Goal: Find contact information: Find contact information

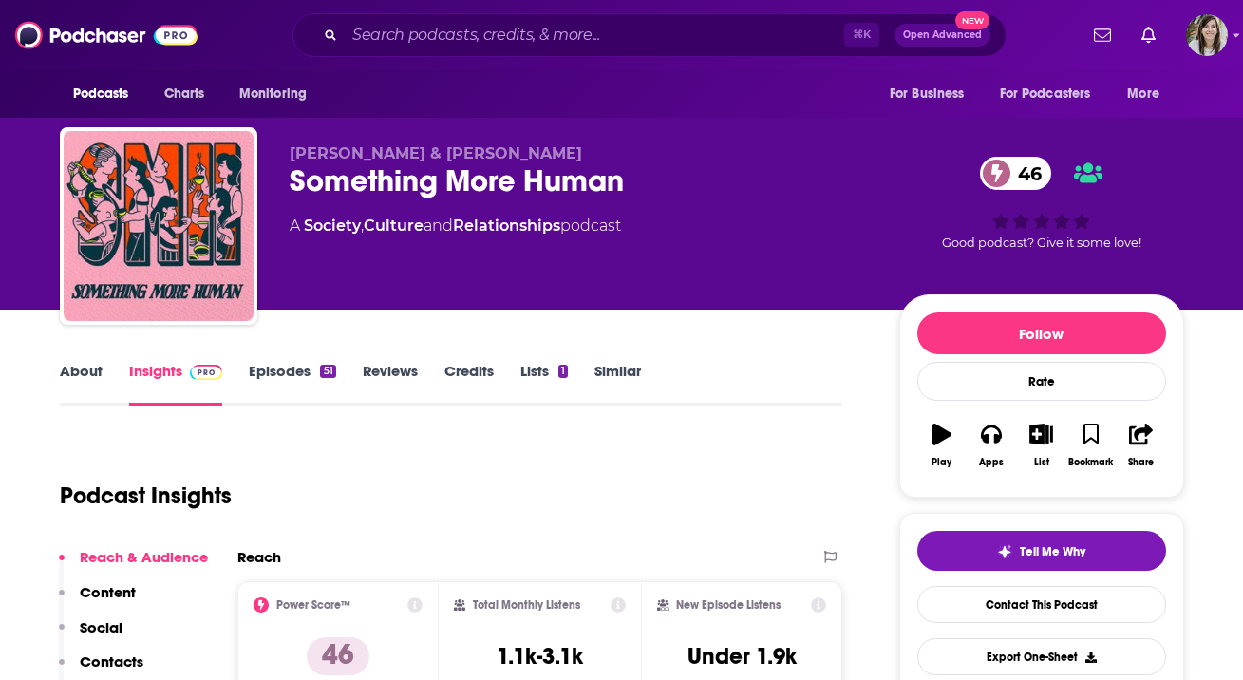
click at [96, 380] on link "About" at bounding box center [81, 384] width 43 height 44
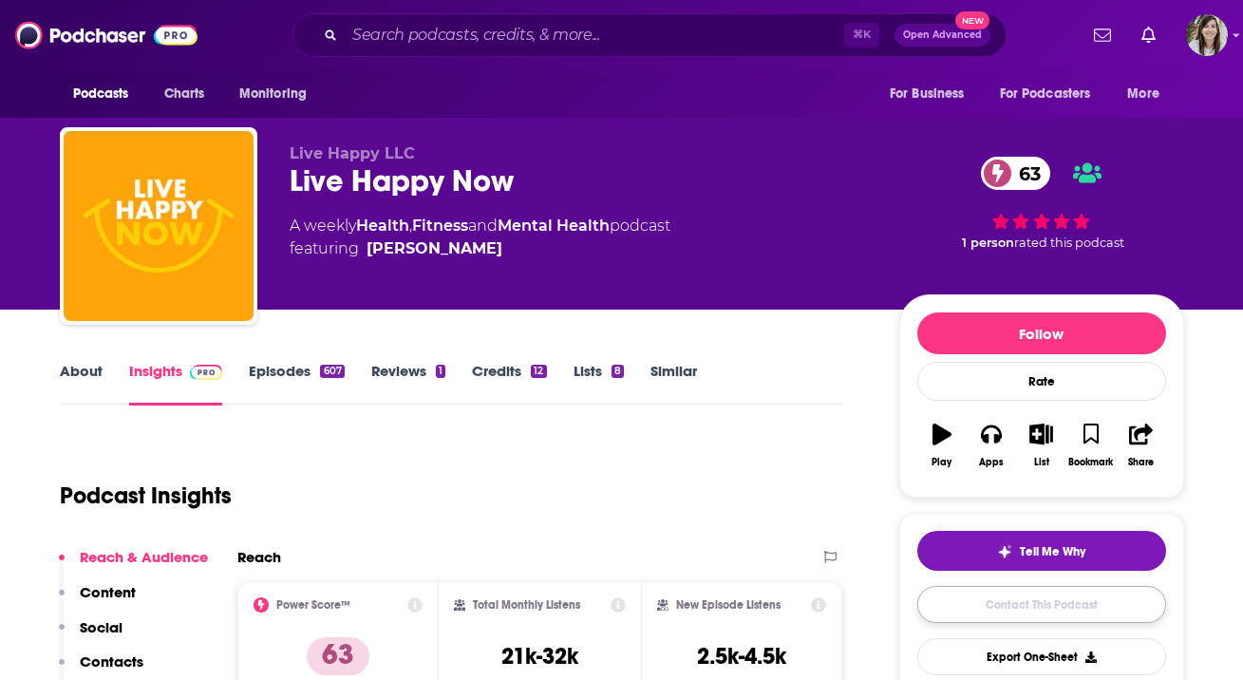
click at [1027, 617] on link "Contact This Podcast" at bounding box center [1041, 604] width 249 height 37
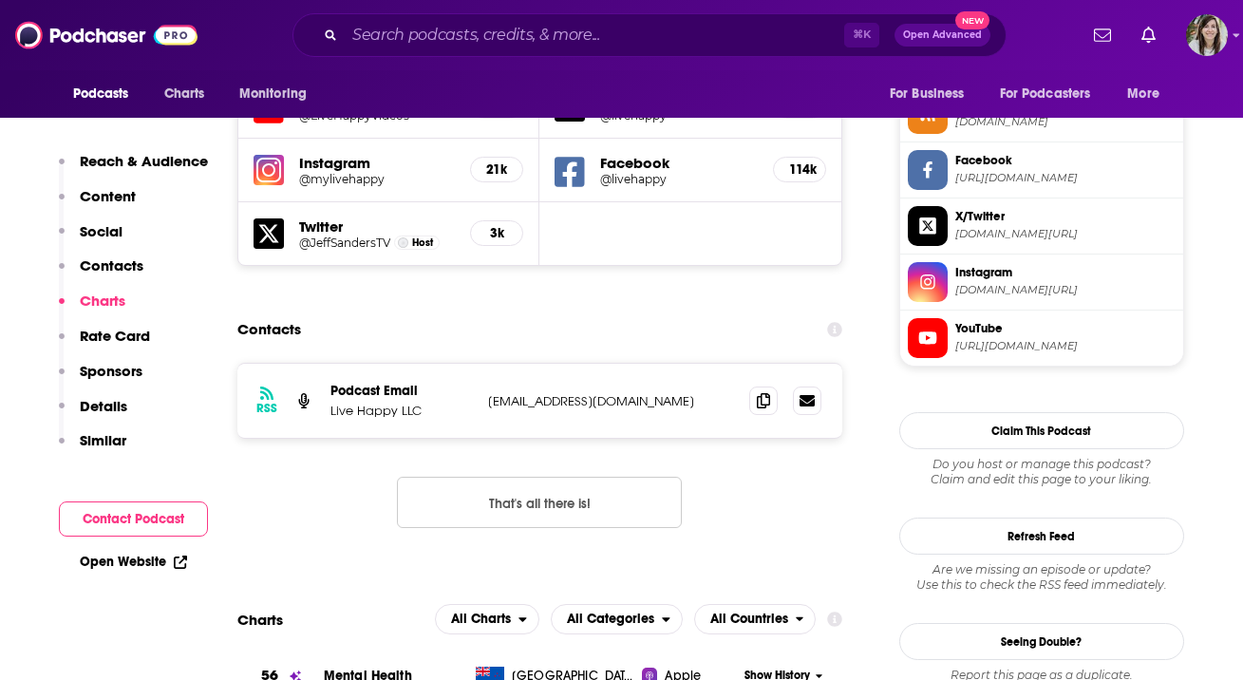
scroll to position [1714, 0]
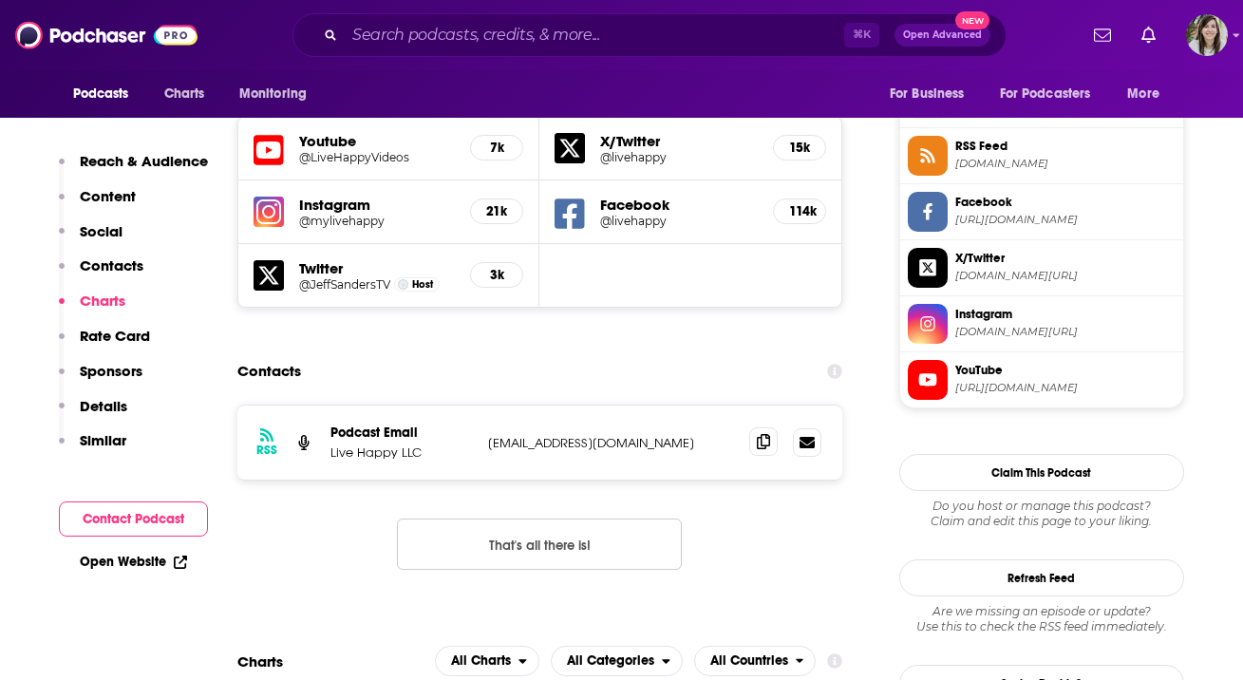
click at [766, 434] on icon at bounding box center [763, 441] width 13 height 15
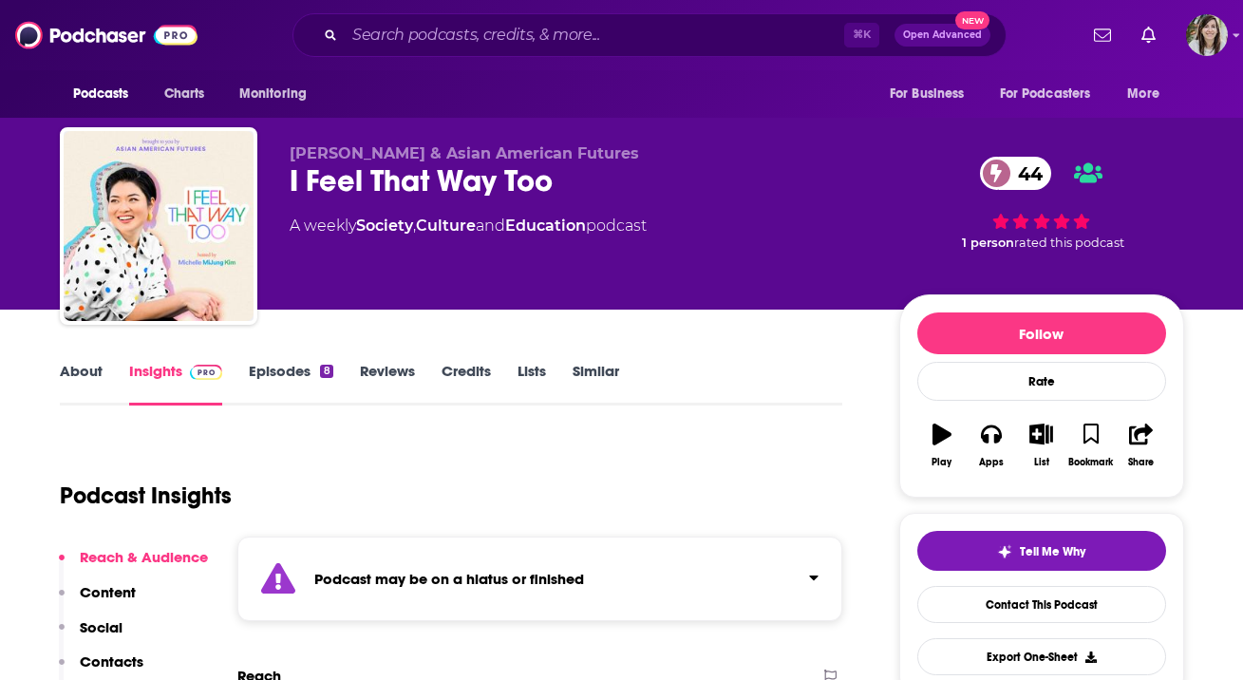
click at [443, 604] on div "Podcast may be on a hiatus or finished" at bounding box center [540, 578] width 606 height 85
click at [305, 378] on link "Episodes 8" at bounding box center [291, 384] width 84 height 44
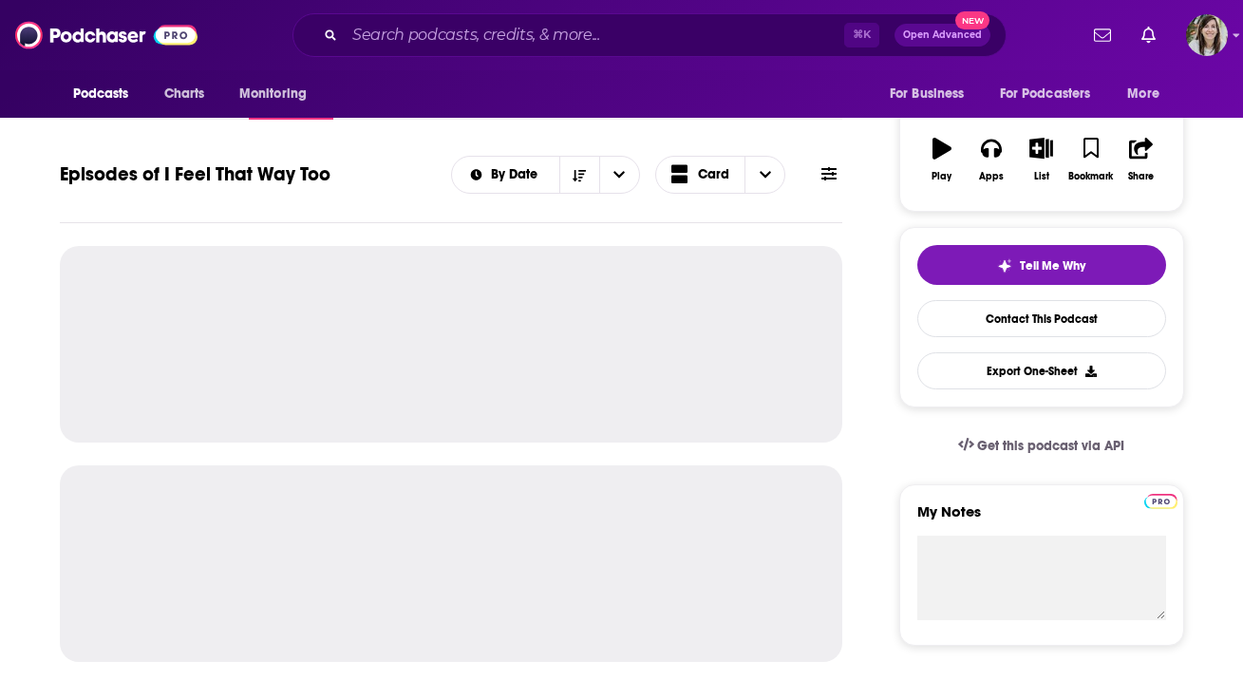
scroll to position [303, 0]
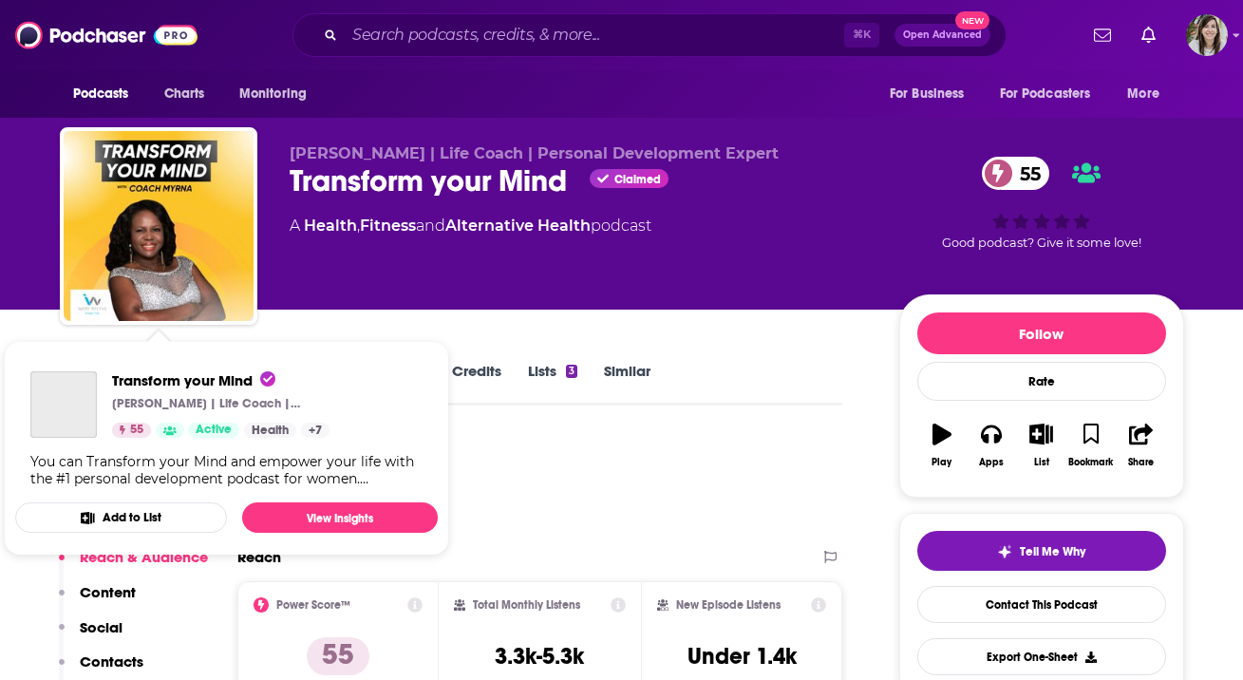
click at [91, 368] on div "Transform your Mind Myrna Young | Life Coach | Personal Development Expert 55 A…" at bounding box center [226, 429] width 423 height 146
click at [37, 333] on span "Transform your Mind Myrna Young | Life Coach | Personal Development Expert 55 A…" at bounding box center [226, 447] width 445 height 237
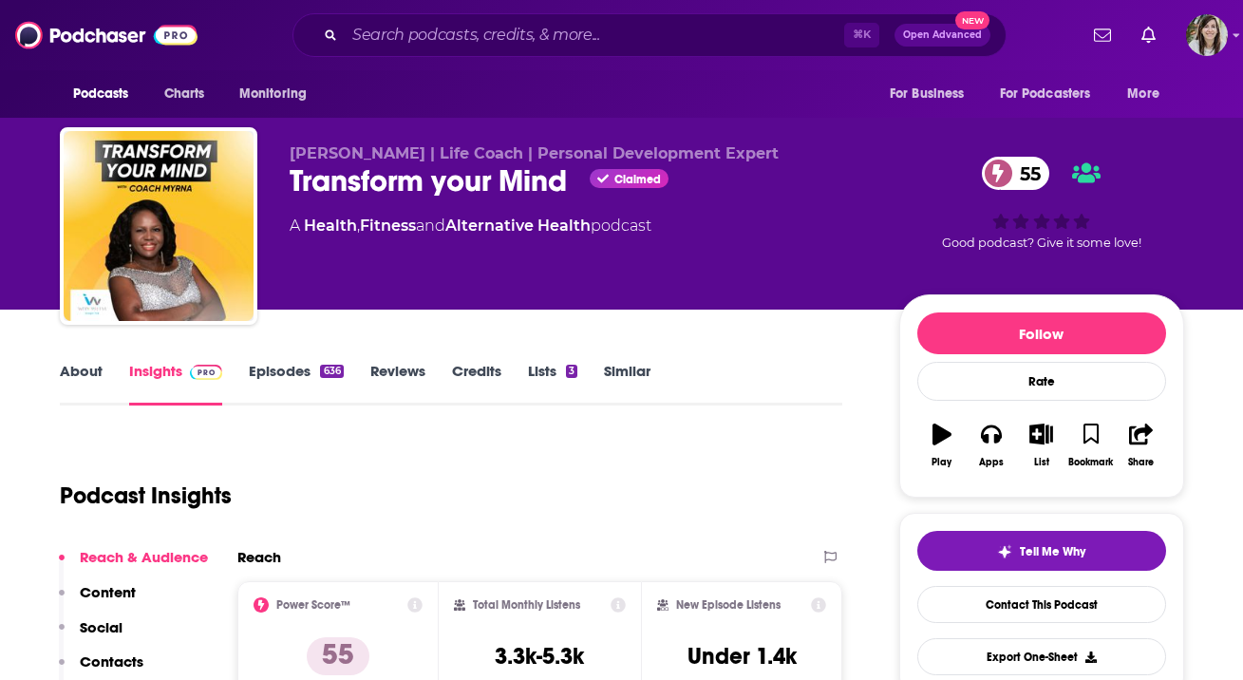
click at [565, 469] on div "Podcast Insights" at bounding box center [444, 484] width 768 height 97
click at [73, 372] on link "About" at bounding box center [81, 384] width 43 height 44
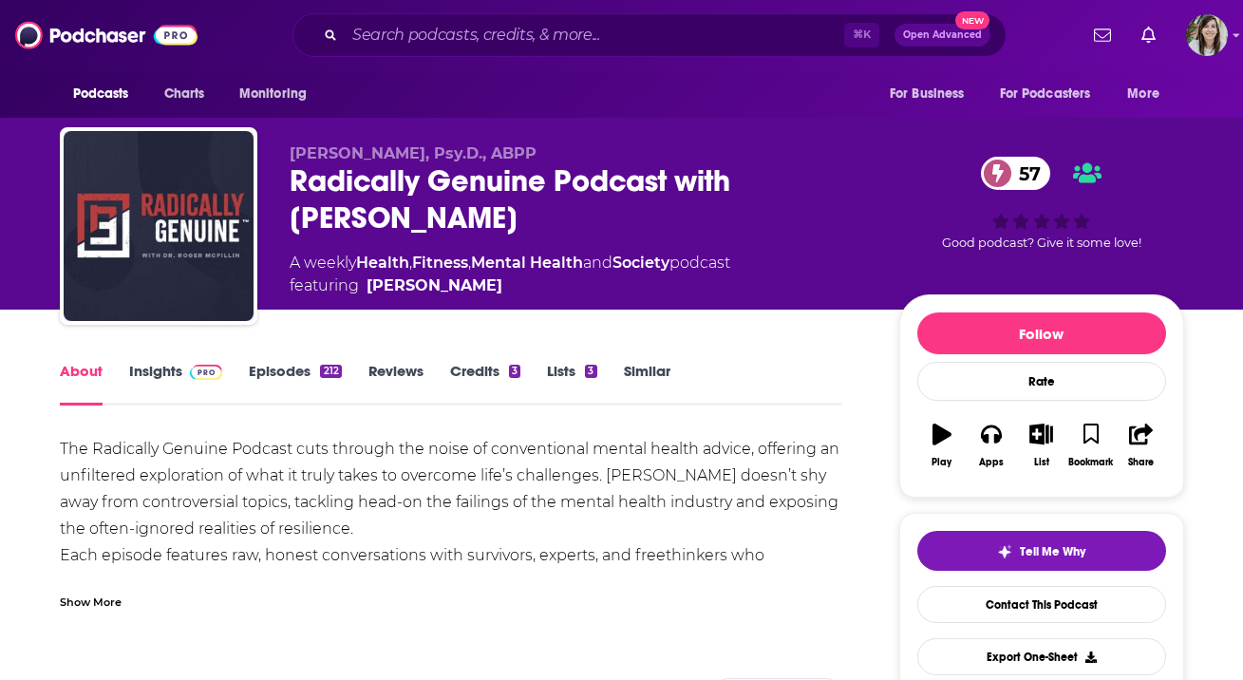
click at [86, 609] on div "Show More" at bounding box center [91, 601] width 62 height 18
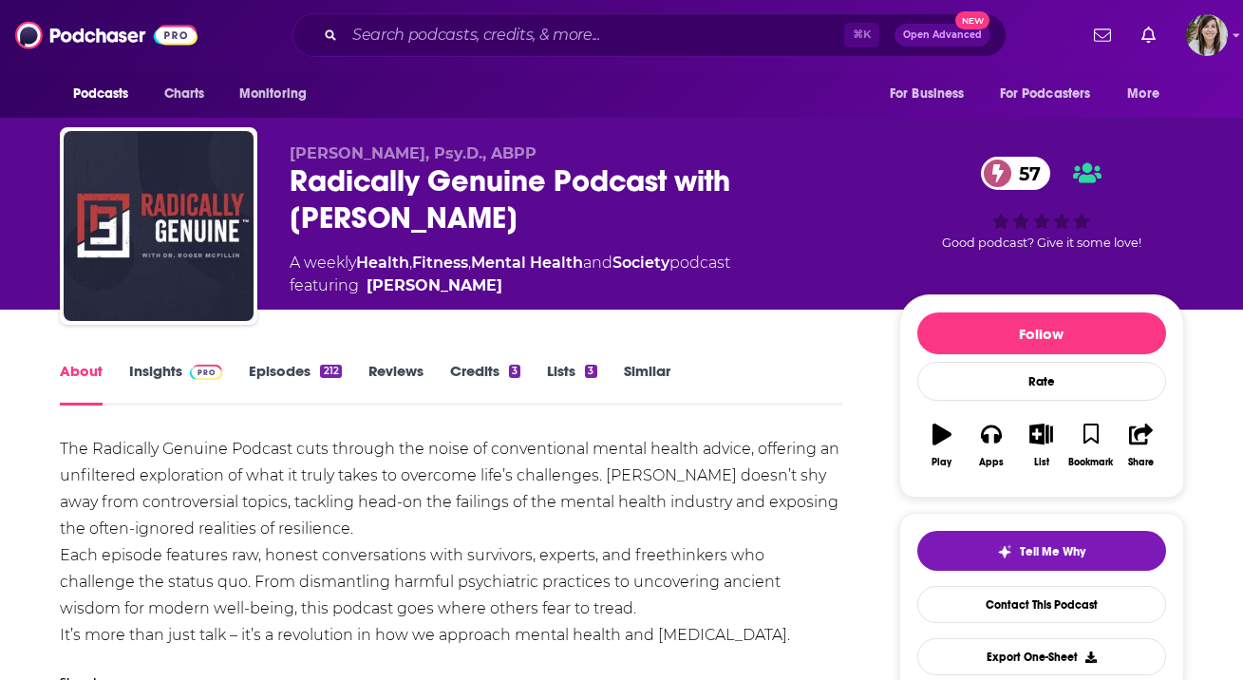
click at [315, 367] on link "Episodes 212" at bounding box center [295, 384] width 92 height 44
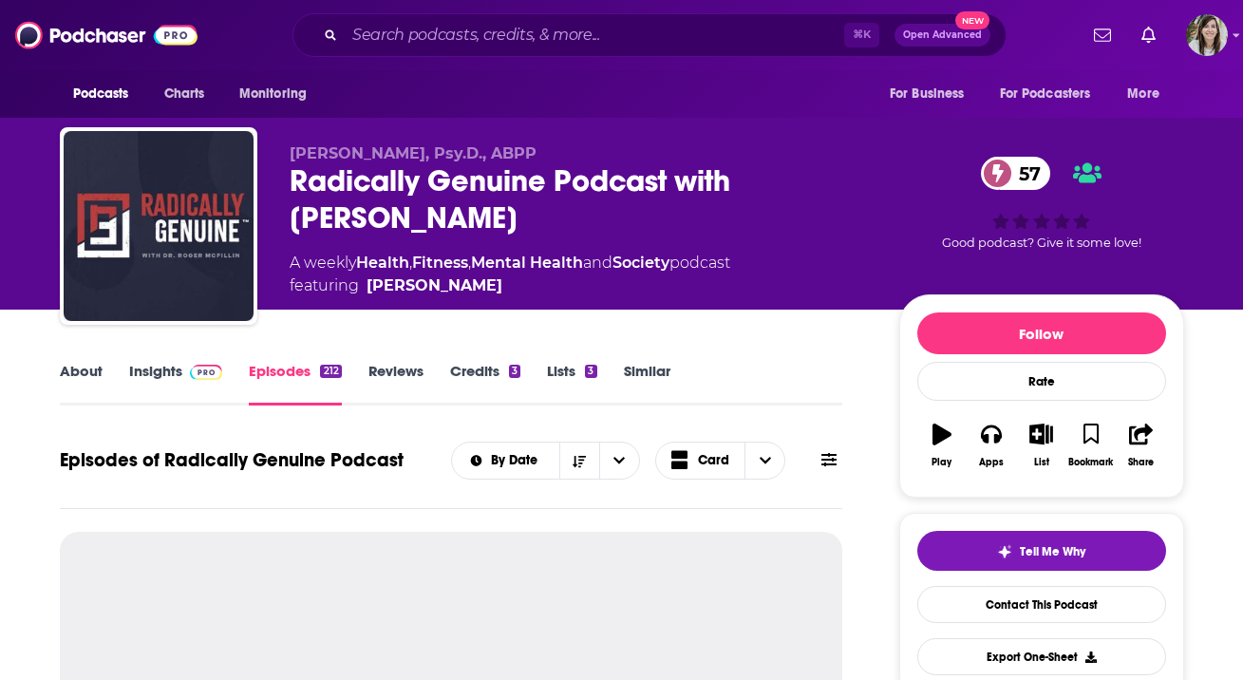
scroll to position [282, 0]
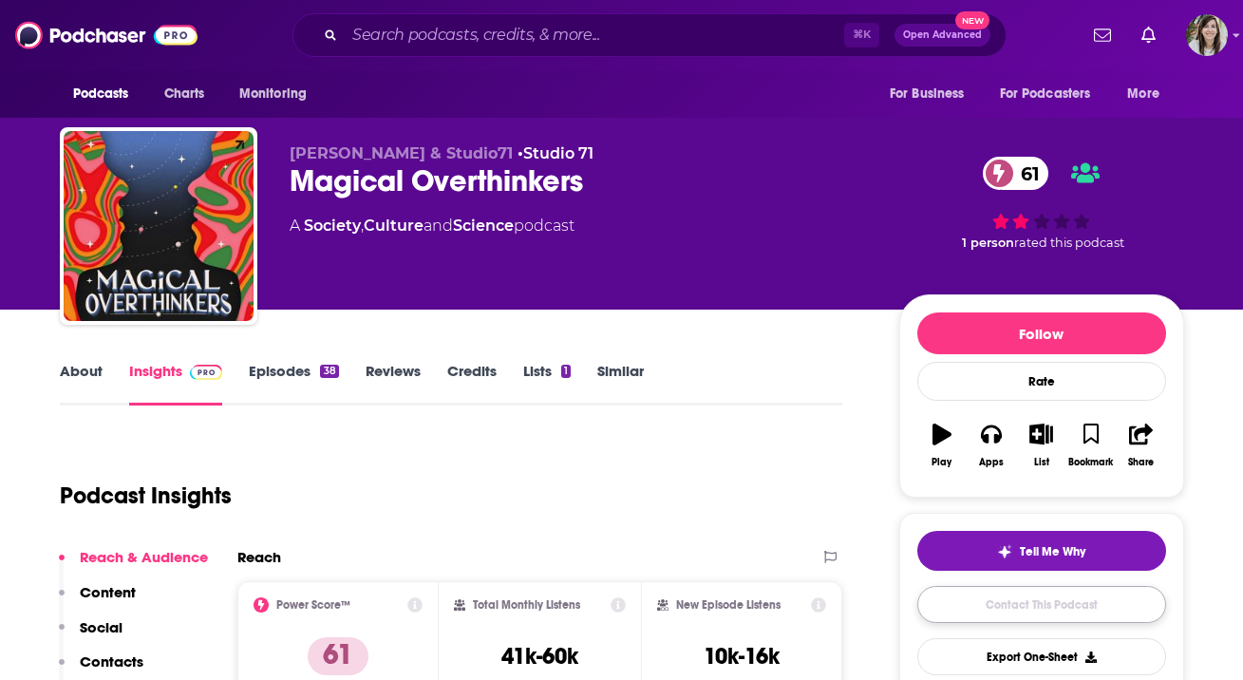
click at [1039, 612] on link "Contact This Podcast" at bounding box center [1041, 604] width 249 height 37
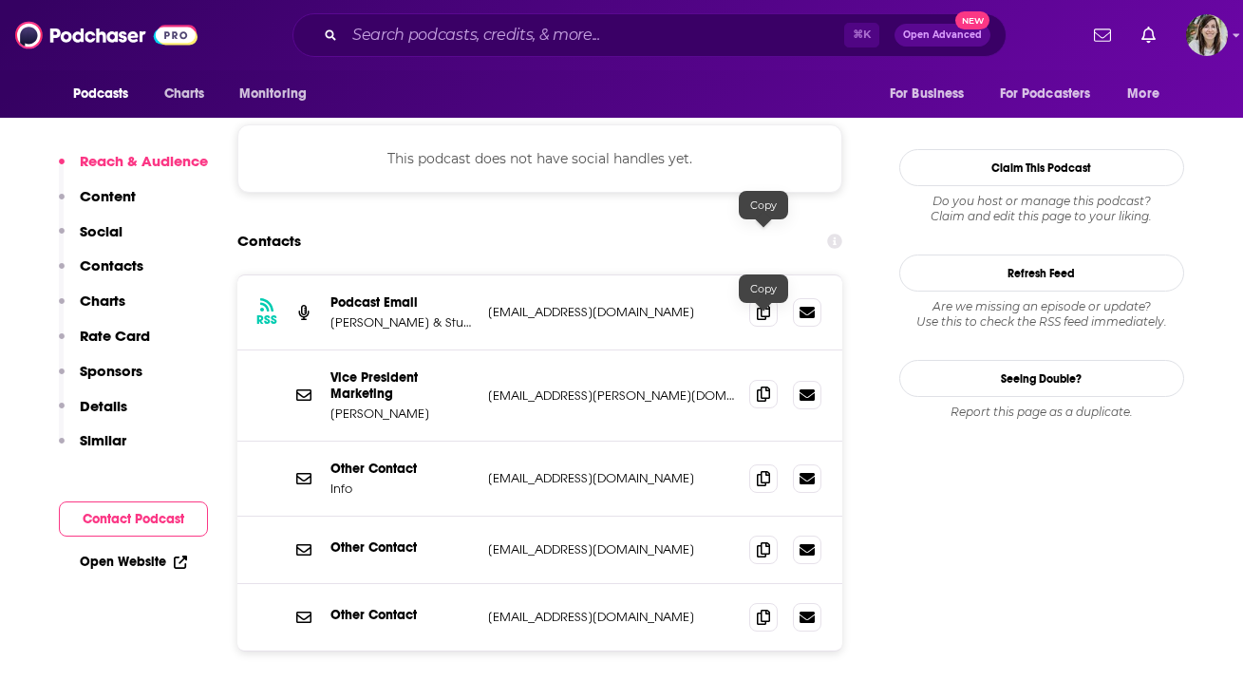
scroll to position [1620, 0]
click at [763, 387] on icon at bounding box center [763, 394] width 13 height 15
click at [523, 28] on input "Search podcasts, credits, & more..." at bounding box center [594, 35] width 499 height 30
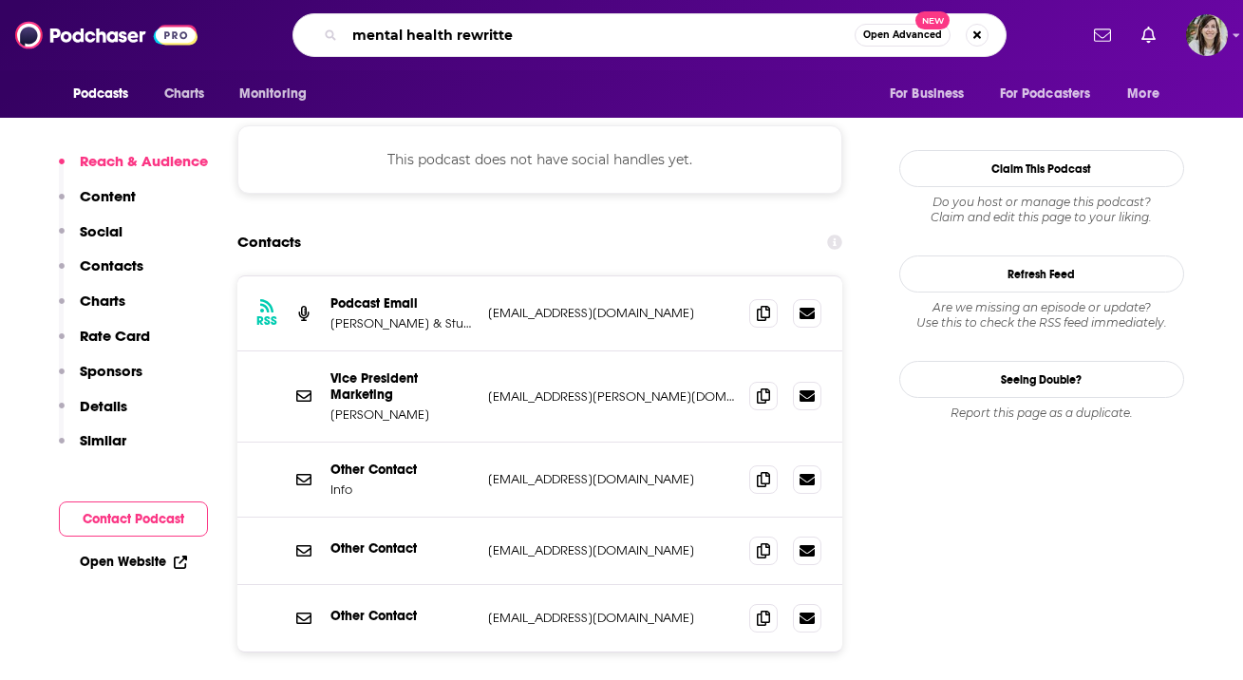
type input "mental health rewritten"
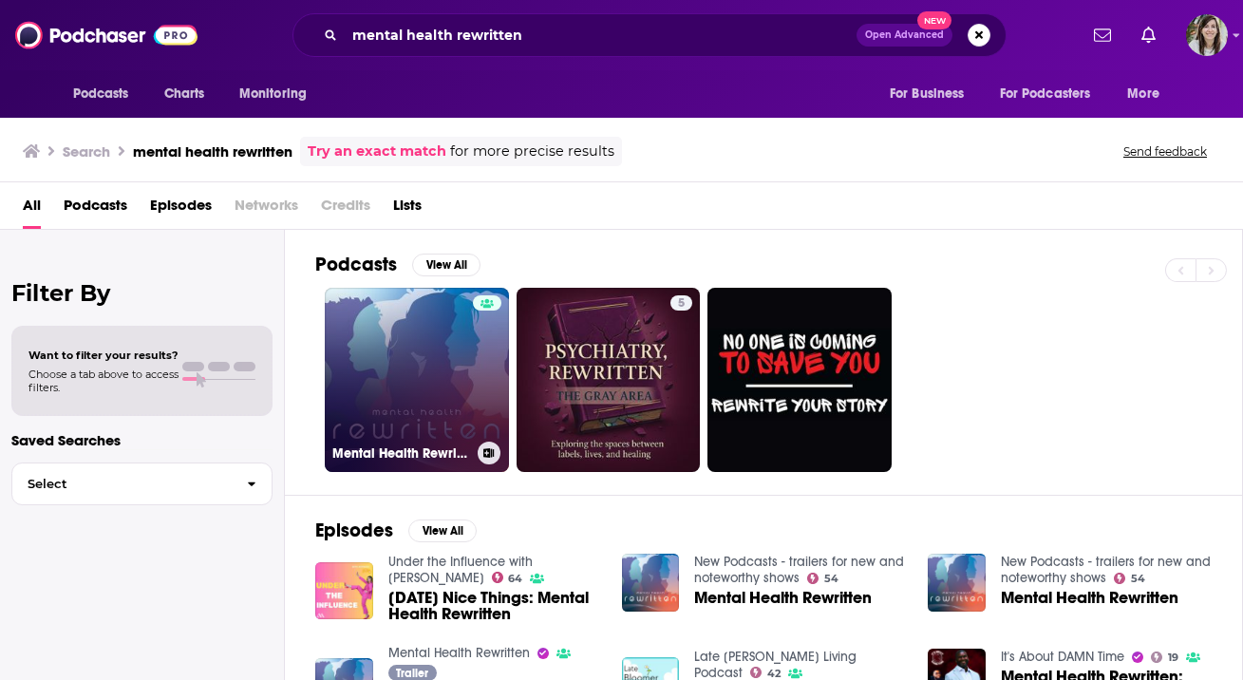
click at [347, 336] on link "Mental Health Rewritten" at bounding box center [417, 380] width 184 height 184
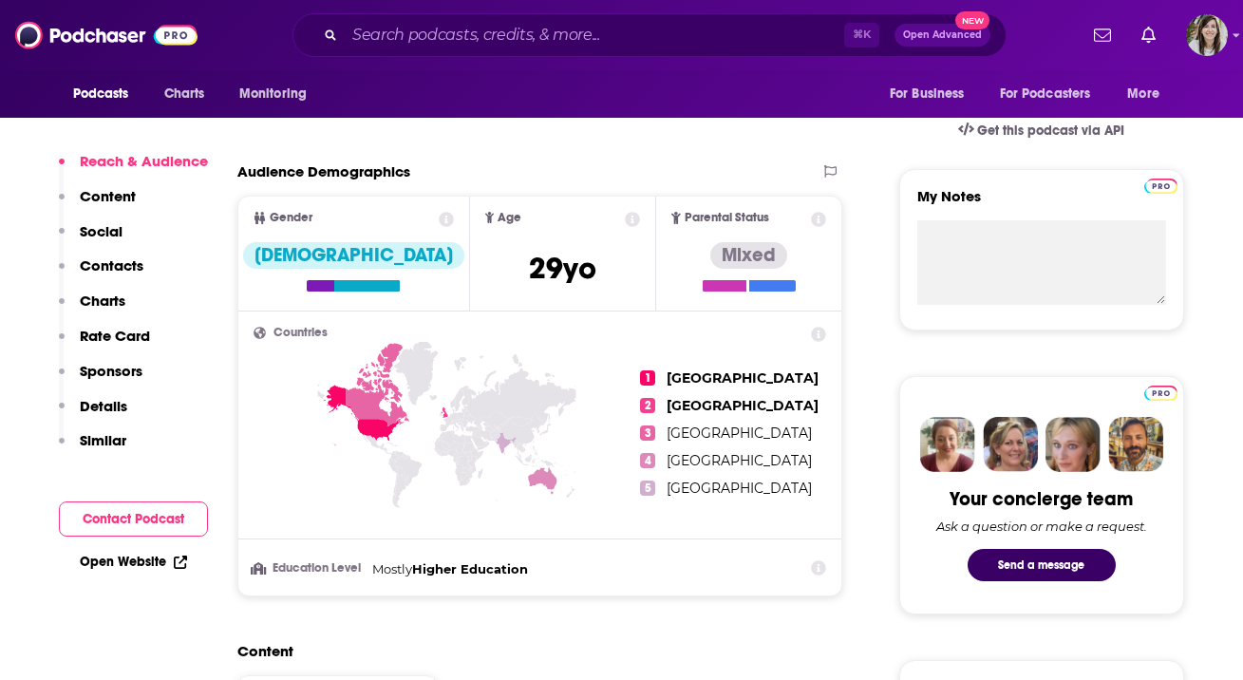
scroll to position [410, 0]
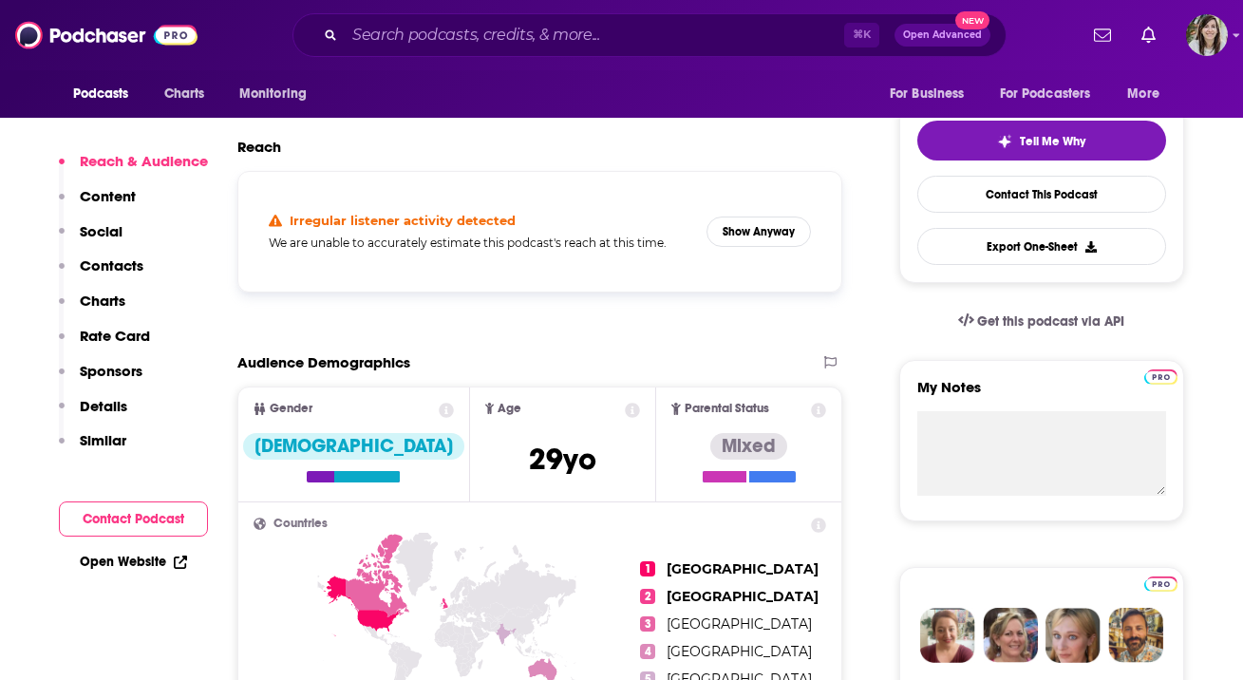
click at [731, 248] on div "Irregular listener activity detected We are unable to accurately estimate this …" at bounding box center [541, 231] width 574 height 89
click at [724, 223] on button "Show Anyway" at bounding box center [758, 231] width 104 height 30
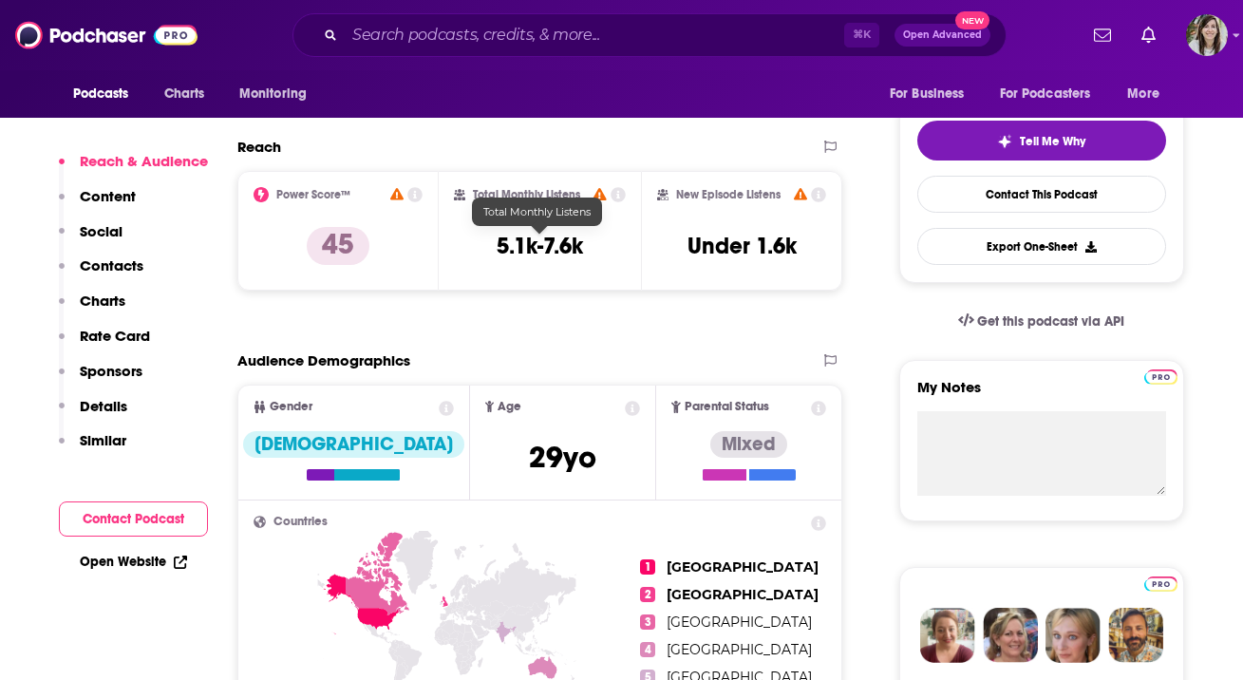
click at [546, 235] on h3 "5.1k-7.6k" at bounding box center [540, 246] width 86 height 28
copy div "5.1k-7.6k"
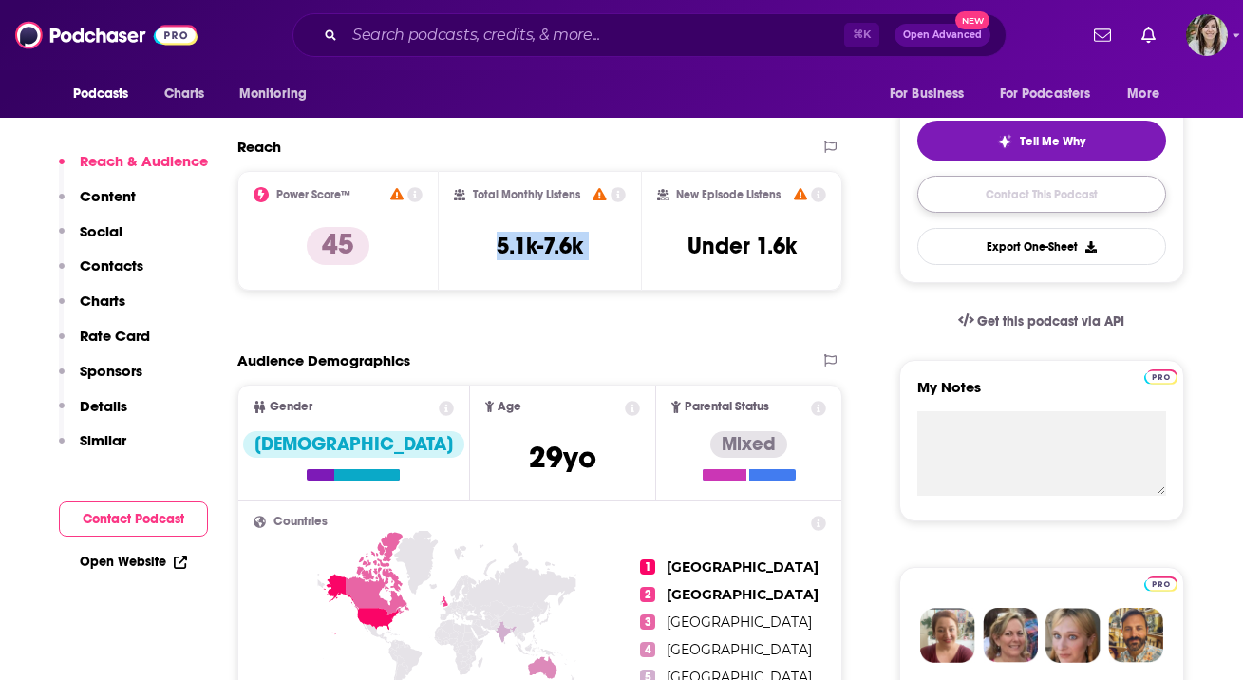
click at [1036, 194] on link "Contact This Podcast" at bounding box center [1041, 194] width 249 height 37
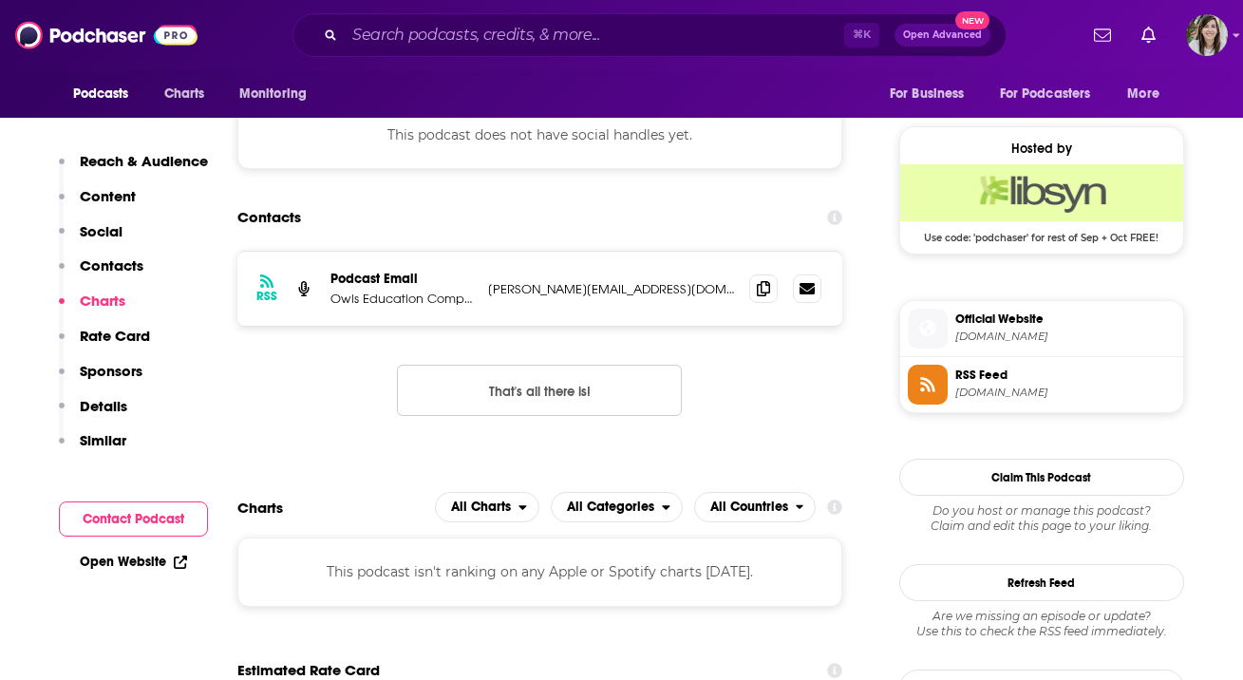
scroll to position [1295, 0]
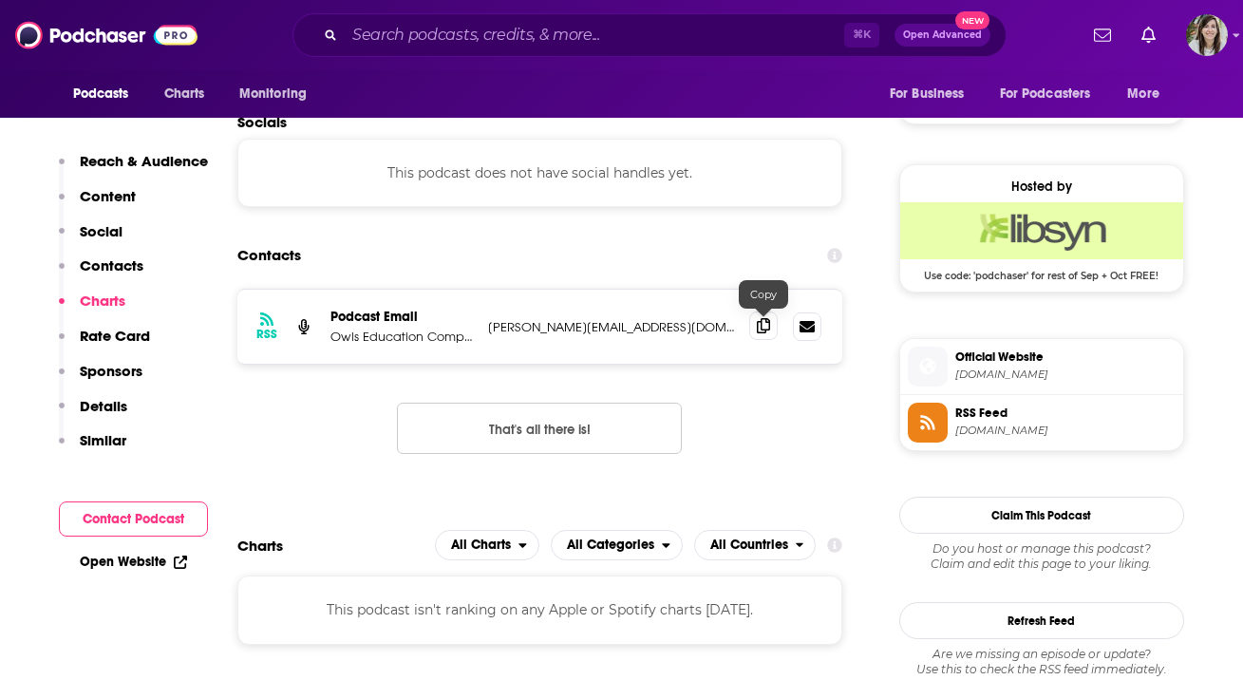
click at [760, 329] on icon at bounding box center [763, 325] width 13 height 15
